Goal: Check status: Verify the current state of an ongoing process or item

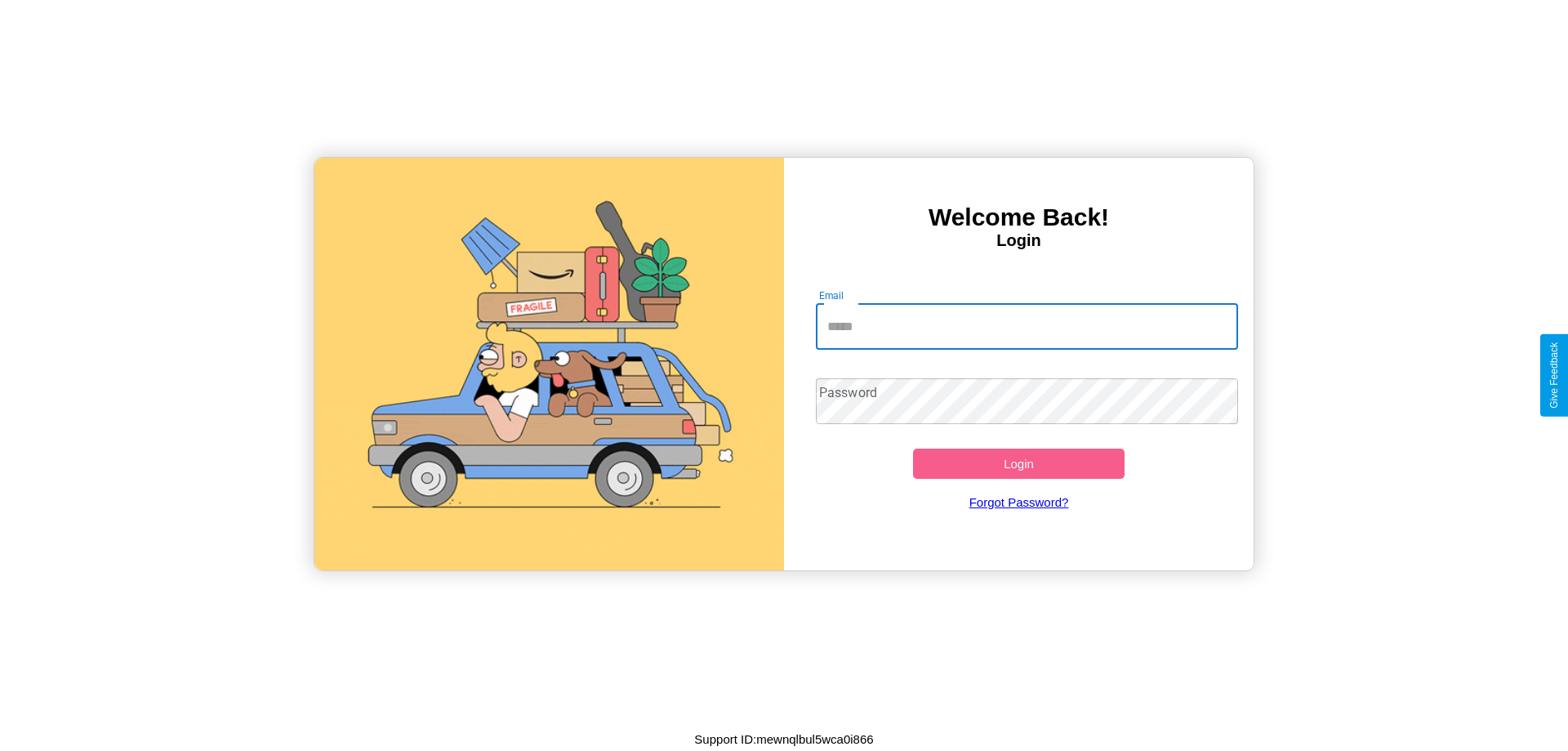
click at [1026, 326] on input "Email" at bounding box center [1027, 327] width 423 height 46
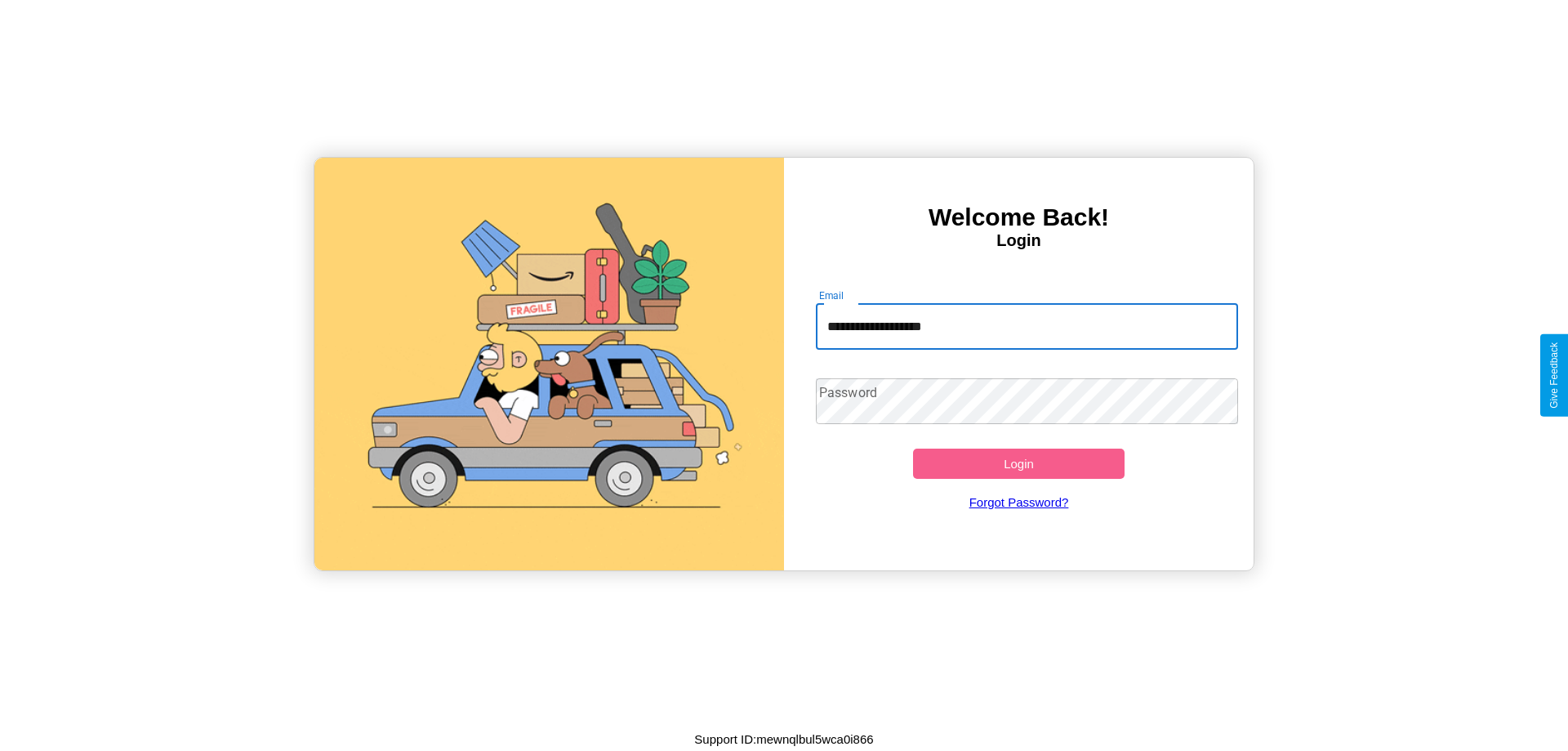
type input "**********"
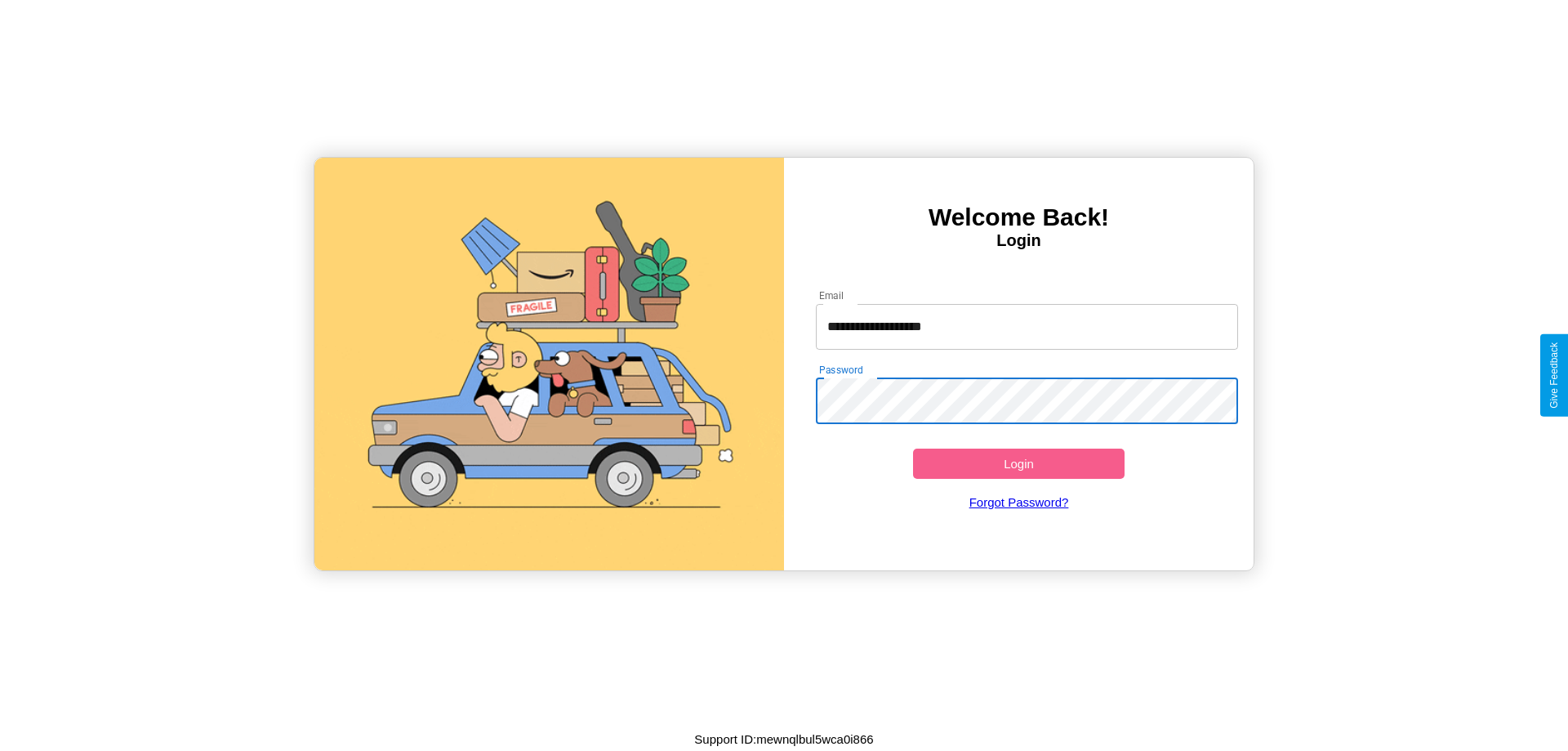
click at [1019, 463] on button "Login" at bounding box center [1019, 464] width 211 height 30
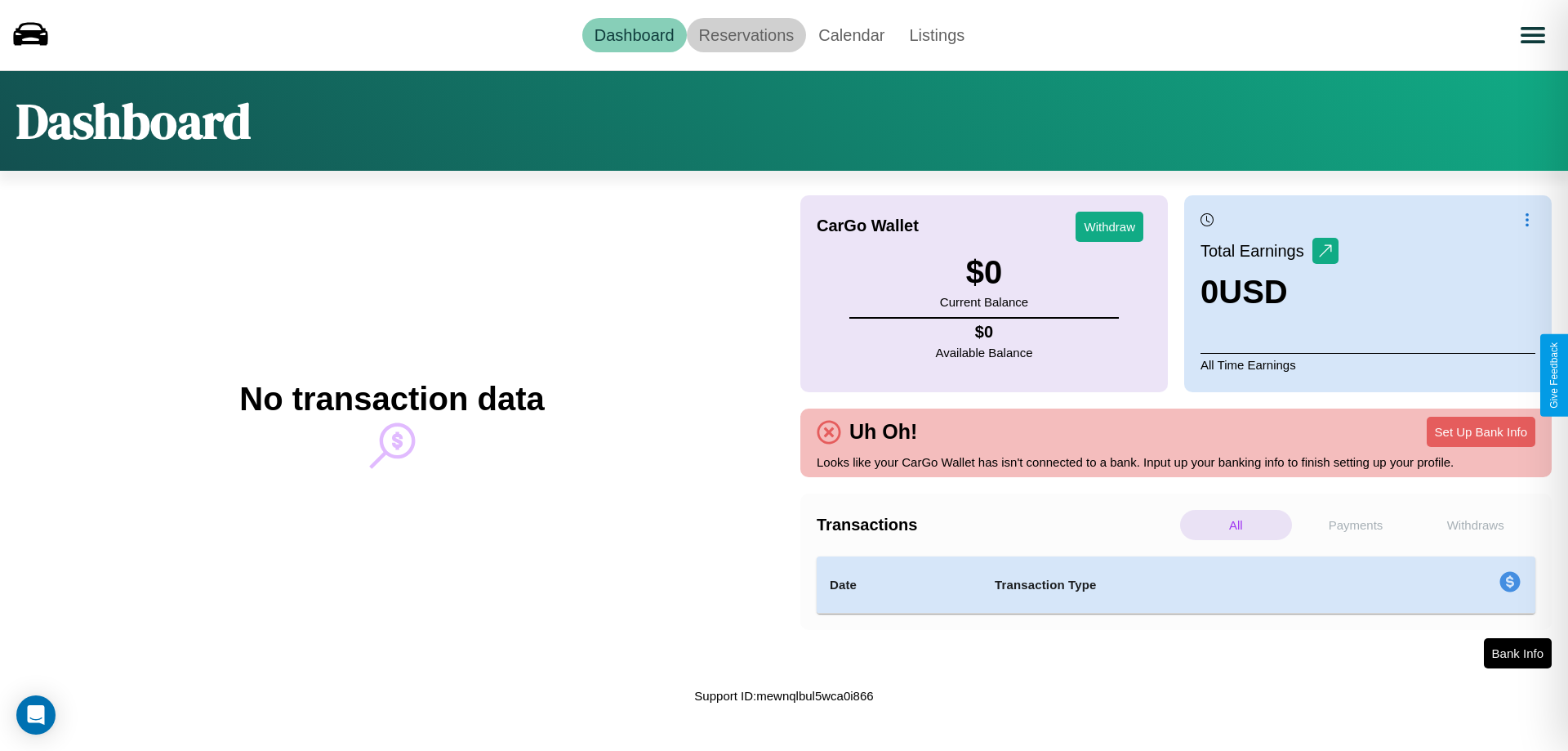
click at [746, 35] on link "Reservations" at bounding box center [747, 35] width 120 height 35
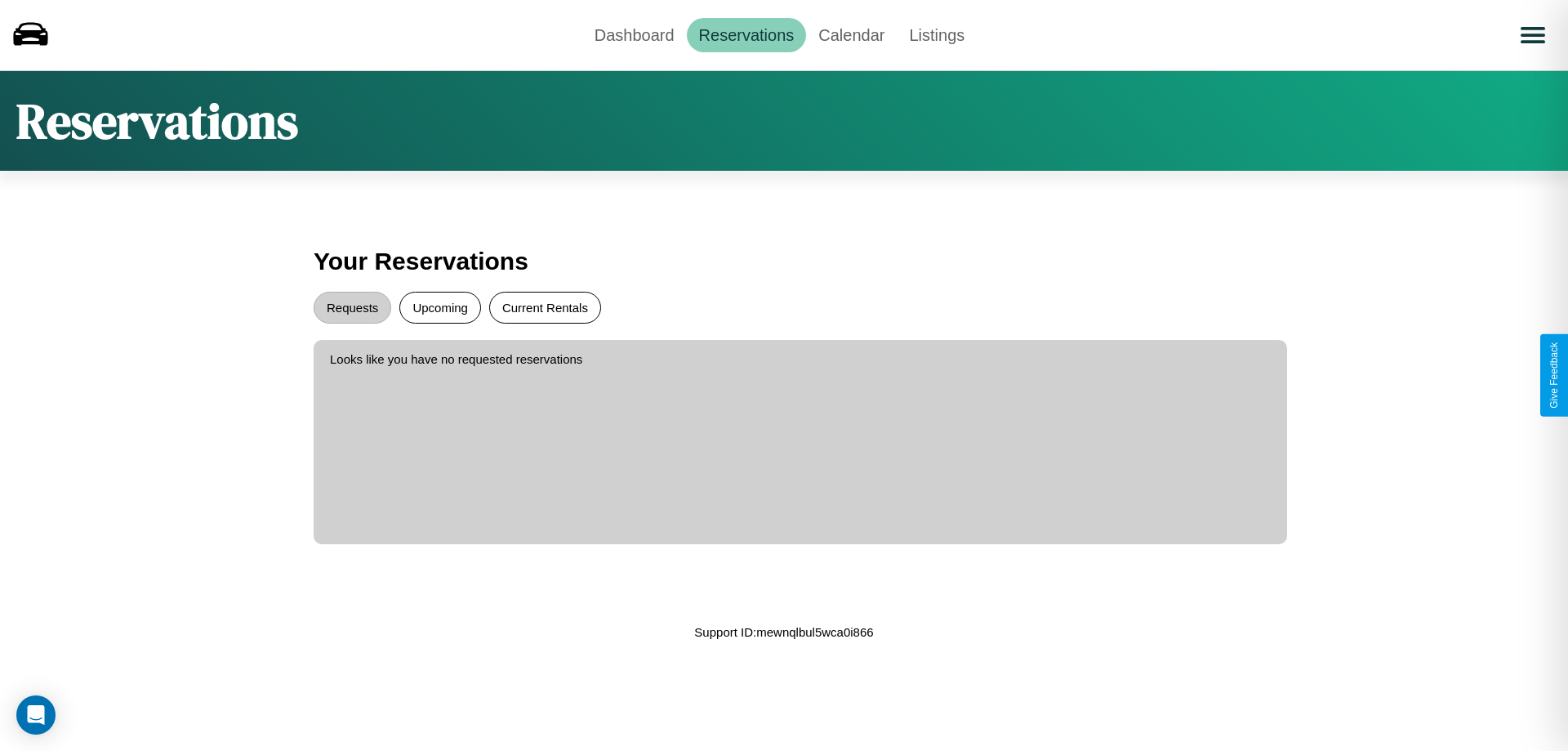
click at [545, 307] on button "Current Rentals" at bounding box center [545, 307] width 112 height 32
click at [440, 307] on button "Upcoming" at bounding box center [440, 307] width 82 height 32
click at [352, 307] on button "Requests" at bounding box center [352, 307] width 78 height 32
click at [634, 35] on link "Dashboard" at bounding box center [634, 35] width 105 height 35
